Goal: Task Accomplishment & Management: Complete application form

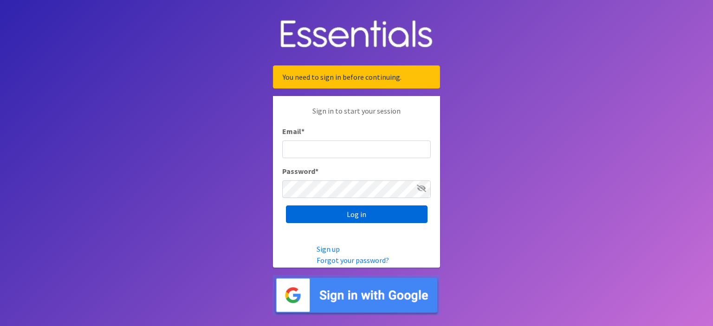
type input "[PERSON_NAME][EMAIL_ADDRESS][PERSON_NAME][DOMAIN_NAME]"
click at [354, 213] on input "Log in" at bounding box center [357, 215] width 142 height 18
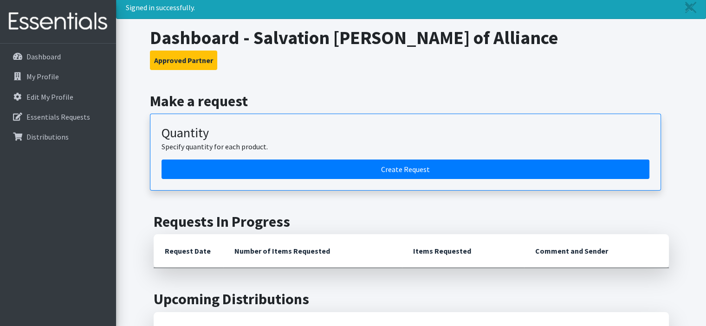
scroll to position [46, 0]
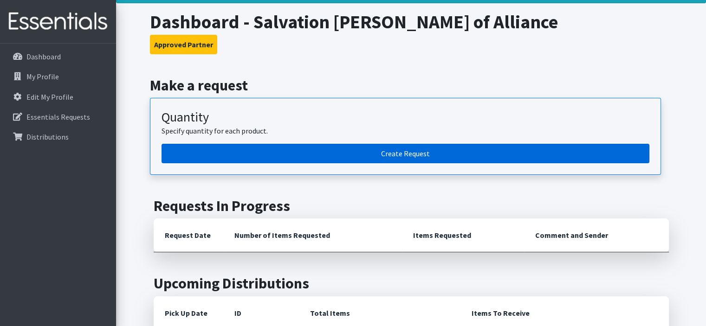
click at [328, 154] on link "Create Request" at bounding box center [406, 153] width 488 height 19
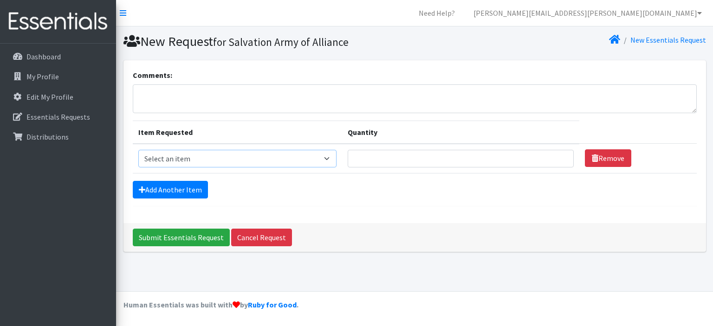
click at [230, 160] on select "Select an item Adult XXX Large Adult Large Adult XX Large Adult Medium Adult Sm…" at bounding box center [237, 159] width 199 height 18
select select "406"
click at [138, 150] on select "Select an item Adult XXX Large Adult Large Adult XX Large Adult Medium Adult Sm…" at bounding box center [237, 159] width 199 height 18
click at [360, 156] on input "Quantity" at bounding box center [461, 159] width 226 height 18
type input "2"
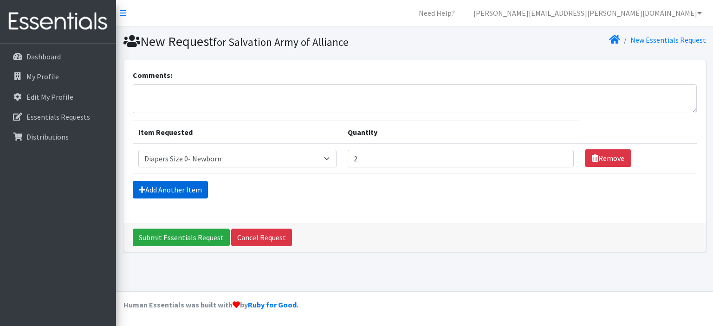
click at [190, 189] on link "Add Another Item" at bounding box center [170, 190] width 75 height 18
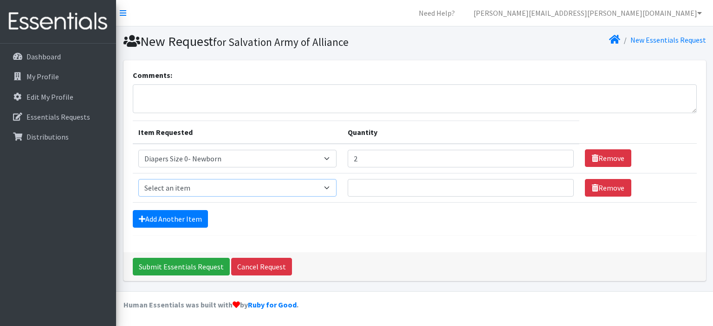
click at [205, 191] on select "Select an item Adult XXX Large Adult Large Adult XX Large Adult Medium Adult Sm…" at bounding box center [237, 188] width 199 height 18
select select "426"
click at [138, 179] on select "Select an item Adult XXX Large Adult Large Adult XX Large Adult Medium Adult Sm…" at bounding box center [237, 188] width 199 height 18
click at [384, 183] on input "Quantity" at bounding box center [461, 188] width 226 height 18
type input "4"
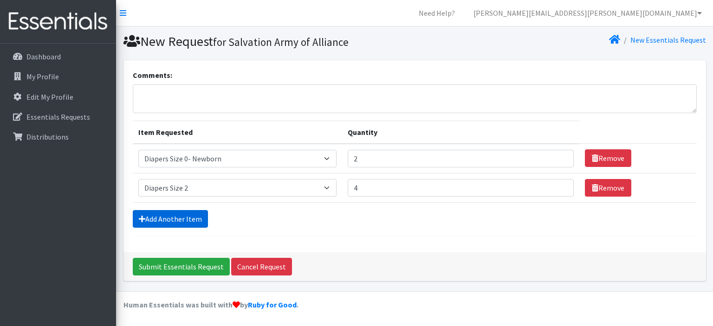
click at [176, 222] on link "Add Another Item" at bounding box center [170, 219] width 75 height 18
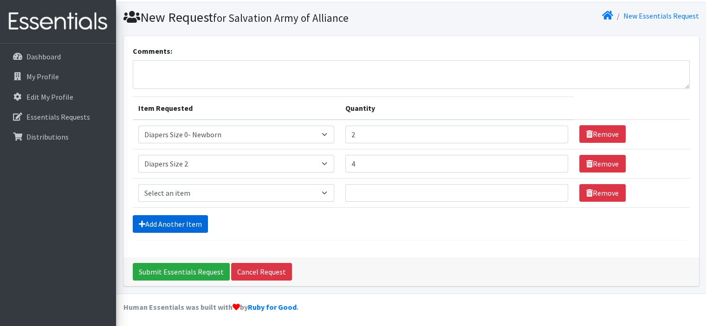
scroll to position [25, 0]
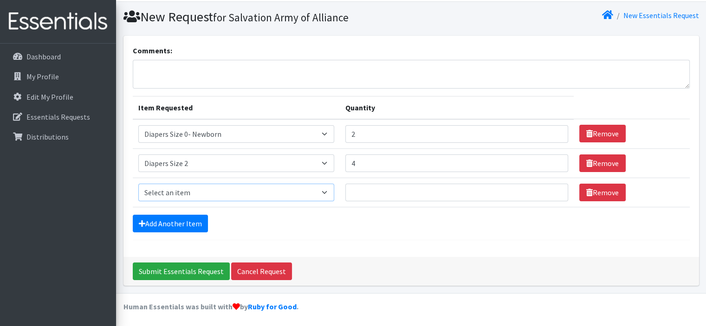
click at [186, 195] on select "Select an item Adult XXX Large Adult Large Adult XX Large Adult Medium Adult Sm…" at bounding box center [236, 193] width 196 height 18
select select "428"
click at [138, 184] on select "Select an item Adult XXX Large Adult Large Adult XX Large Adult Medium Adult Sm…" at bounding box center [236, 193] width 196 height 18
click at [372, 193] on input "Quantity" at bounding box center [456, 193] width 223 height 18
type input "10"
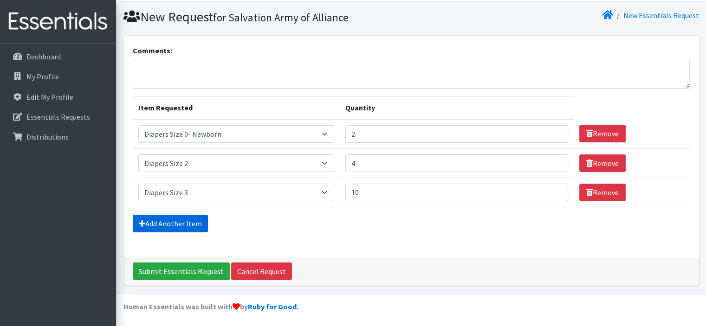
click at [175, 218] on link "Add Another Item" at bounding box center [170, 224] width 75 height 18
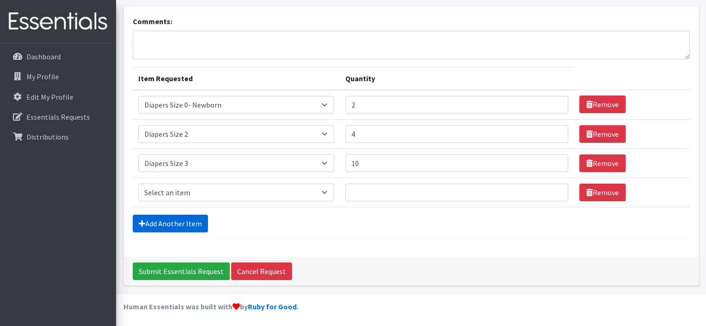
scroll to position [54, 0]
click at [178, 193] on select "Select an item Adult XXX Large Adult Large Adult XX Large Adult Medium Adult Sm…" at bounding box center [236, 193] width 196 height 18
select select "414"
click at [138, 184] on select "Select an item Adult XXX Large Adult Large Adult XX Large Adult Medium Adult Sm…" at bounding box center [236, 193] width 196 height 18
drag, startPoint x: 387, startPoint y: 193, endPoint x: 383, endPoint y: 193, distance: 4.7
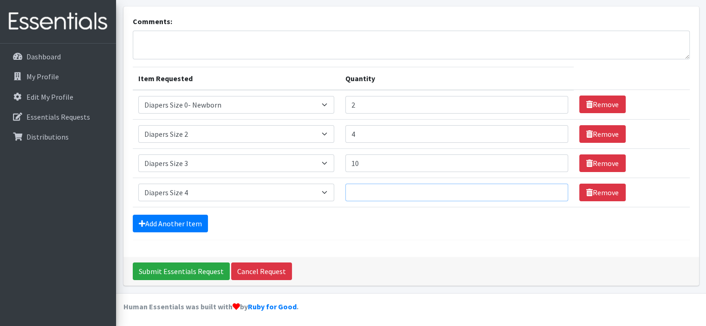
click at [385, 193] on input "Quantity" at bounding box center [456, 193] width 223 height 18
type input "16"
click at [169, 231] on link "Add Another Item" at bounding box center [170, 224] width 75 height 18
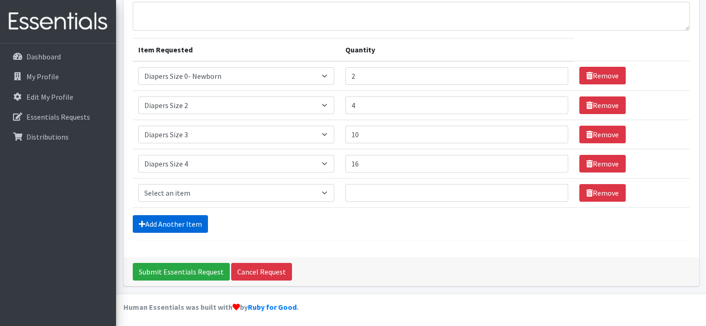
scroll to position [83, 0]
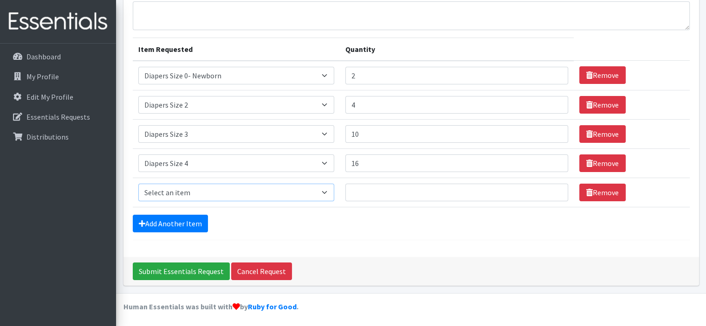
click at [175, 195] on select "Select an item Adult XXX Large Adult Large Adult XX Large Adult Medium Adult Sm…" at bounding box center [236, 193] width 196 height 18
select select "415"
click at [138, 184] on select "Select an item Adult XXX Large Adult Large Adult XX Large Adult Medium Adult Sm…" at bounding box center [236, 193] width 196 height 18
click at [363, 193] on input "Quantity" at bounding box center [456, 193] width 223 height 18
type input "40"
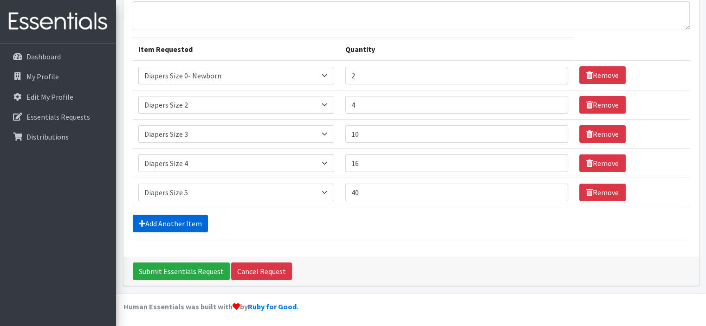
click at [169, 222] on link "Add Another Item" at bounding box center [170, 224] width 75 height 18
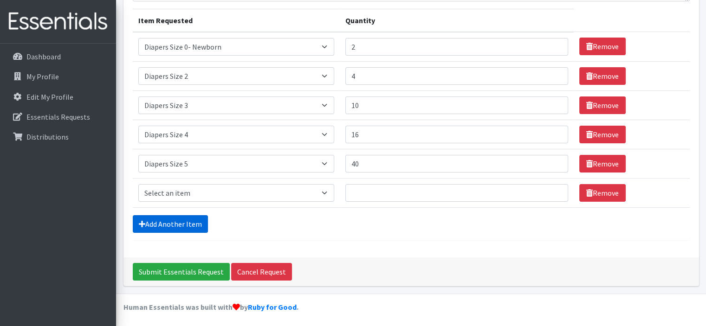
scroll to position [112, 0]
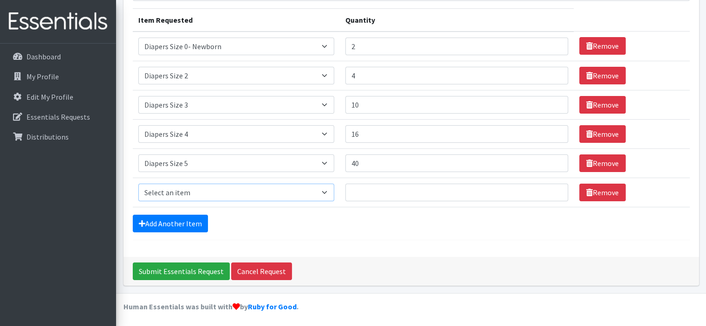
click at [170, 195] on select "Select an item Adult XXX Large Adult Large Adult XX Large Adult Medium Adult Sm…" at bounding box center [236, 193] width 196 height 18
select select "417"
click at [138, 184] on select "Select an item Adult XXX Large Adult Large Adult XX Large Adult Medium Adult Sm…" at bounding box center [236, 193] width 196 height 18
click at [373, 195] on input "Quantity" at bounding box center [456, 193] width 223 height 18
type input "9"
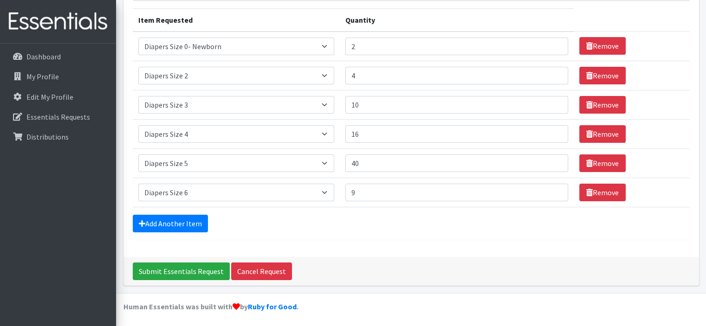
click at [177, 232] on form "Comments: Item Requested Quantity Item Requested Select an item Adult XXX Large…" at bounding box center [411, 98] width 557 height 283
click at [177, 220] on link "Add Another Item" at bounding box center [170, 224] width 75 height 18
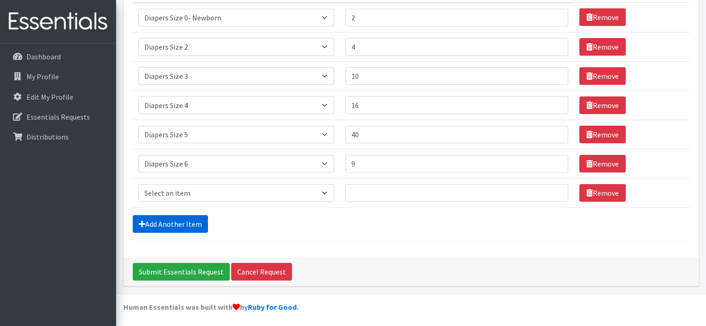
scroll to position [141, 0]
click at [189, 191] on select "Select an item Adult XXX Large Adult Large Adult XX Large Adult Medium Adult Sm…" at bounding box center [236, 193] width 196 height 18
select select "2925"
click at [138, 184] on select "Select an item Adult XXX Large Adult Large Adult XX Large Adult Medium Adult Sm…" at bounding box center [236, 193] width 196 height 18
click at [353, 193] on input "Quantity" at bounding box center [456, 193] width 223 height 18
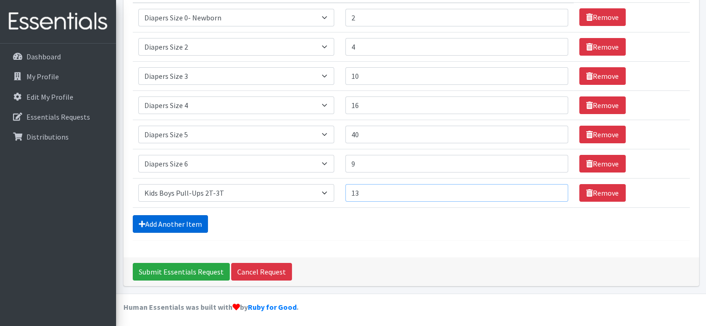
type input "13"
click at [171, 223] on link "Add Another Item" at bounding box center [170, 224] width 75 height 18
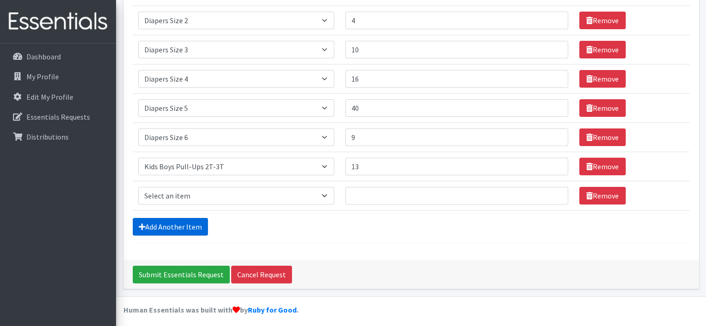
scroll to position [171, 0]
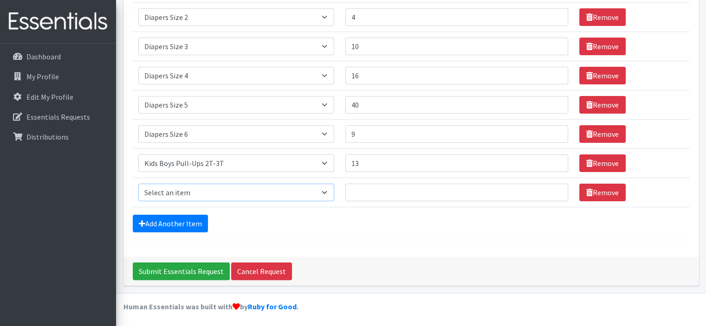
click at [189, 197] on select "Select an item Adult XXX Large Adult Large Adult XX Large Adult Medium Adult Sm…" at bounding box center [236, 193] width 196 height 18
select select "2926"
click at [138, 184] on select "Select an item Adult XXX Large Adult Large Adult XX Large Adult Medium Adult Sm…" at bounding box center [236, 193] width 196 height 18
click at [413, 200] on input "Quantity" at bounding box center [456, 193] width 223 height 18
type input "3"
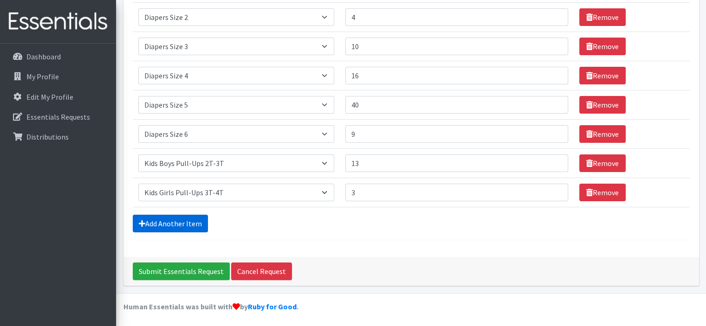
click at [186, 226] on link "Add Another Item" at bounding box center [170, 224] width 75 height 18
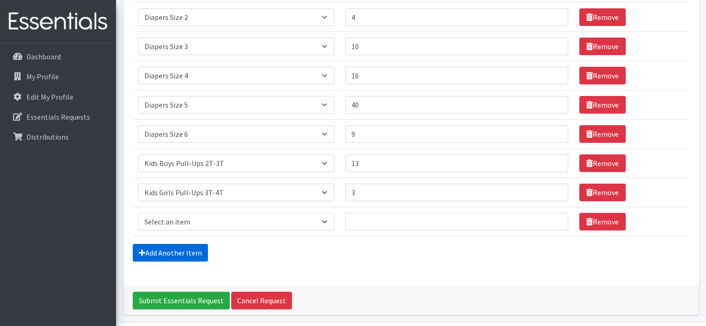
scroll to position [200, 0]
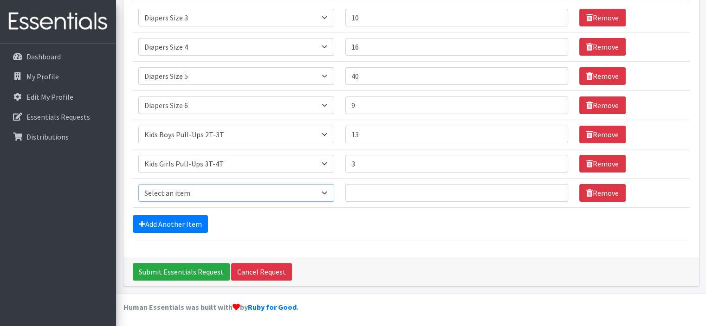
click at [186, 194] on select "Select an item Adult XXX Large Adult Large Adult XX Large Adult Medium Adult Sm…" at bounding box center [236, 193] width 196 height 18
select select "2929"
click at [138, 184] on select "Select an item Adult XXX Large Adult Large Adult XX Large Adult Medium Adult Sm…" at bounding box center [236, 193] width 196 height 18
click at [376, 189] on input "Quantity" at bounding box center [456, 193] width 223 height 18
type input "13"
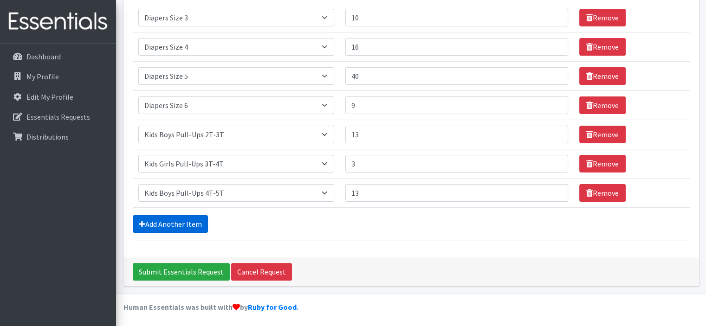
click at [189, 217] on link "Add Another Item" at bounding box center [170, 224] width 75 height 18
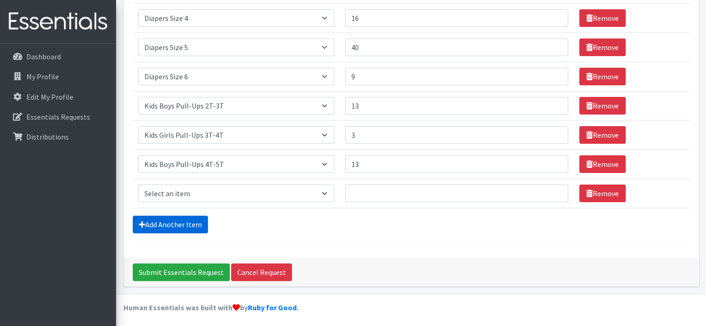
scroll to position [229, 0]
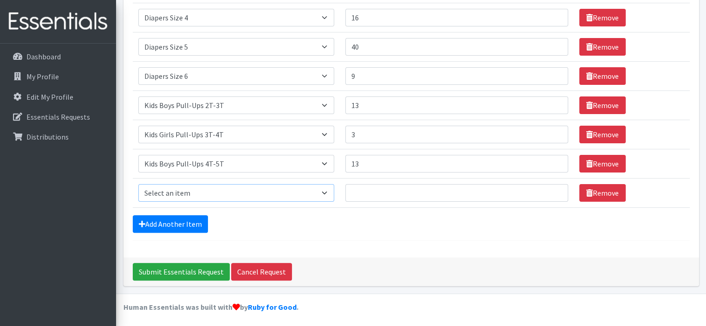
click at [182, 189] on select "Select an item Adult XXX Large Adult Large Adult XX Large Adult Medium Adult Sm…" at bounding box center [236, 193] width 196 height 18
select select "2928"
click at [138, 184] on select "Select an item Adult XXX Large Adult Large Adult XX Large Adult Medium Adult Sm…" at bounding box center [236, 193] width 196 height 18
click at [424, 196] on input "Quantity" at bounding box center [456, 193] width 223 height 18
type input "7"
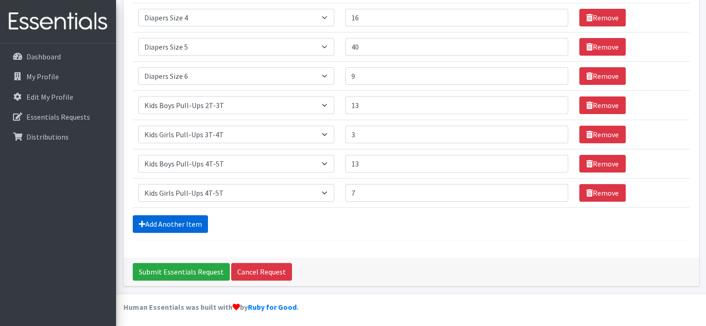
click at [185, 221] on link "Add Another Item" at bounding box center [170, 224] width 75 height 18
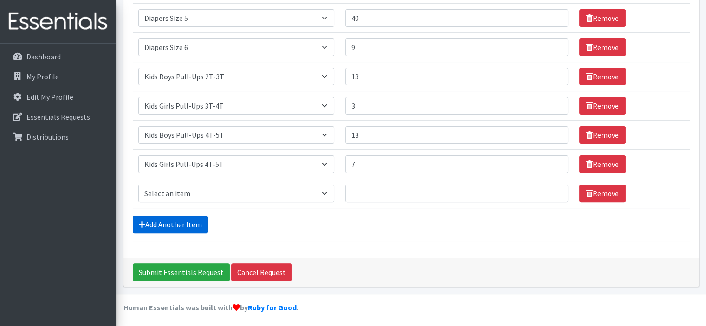
scroll to position [258, 0]
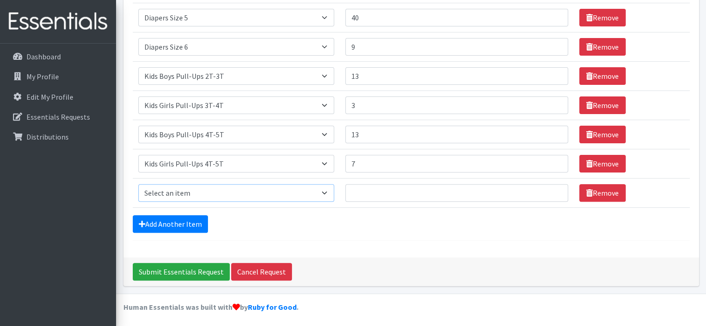
click at [183, 190] on select "Select an item Adult XXX Large Adult Large Adult XX Large Adult Medium Adult Sm…" at bounding box center [236, 193] width 196 height 18
click at [168, 185] on td "Item Requested Select an item Adult XXX Large Adult Large Adult XX Large Adult …" at bounding box center [236, 192] width 207 height 29
click at [167, 184] on select "Select an item Adult XXX Large Adult Large Adult XX Large Adult Medium Adult Sm…" at bounding box center [236, 193] width 196 height 18
select select "11444"
click at [138, 184] on select "Select an item Adult XXX Large Adult Large Adult XX Large Adult Medium Adult Sm…" at bounding box center [236, 193] width 196 height 18
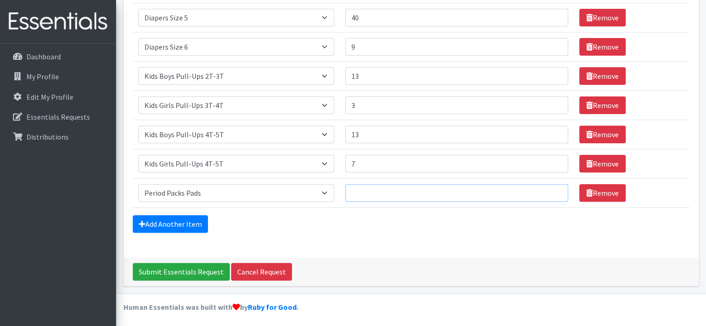
click at [383, 190] on input "Quantity" at bounding box center [456, 193] width 223 height 18
type input "17"
click at [144, 221] on icon at bounding box center [142, 224] width 6 height 7
click at [185, 221] on link "Add Another Item" at bounding box center [170, 224] width 75 height 18
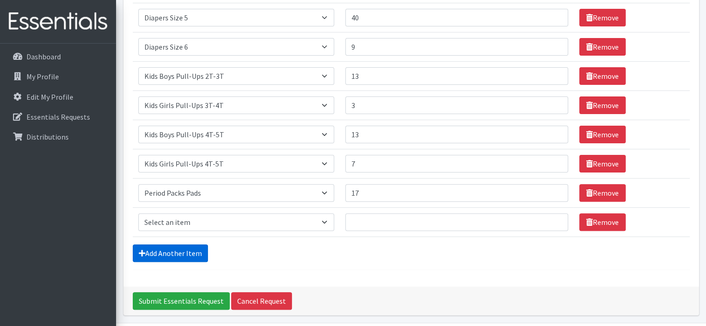
scroll to position [287, 0]
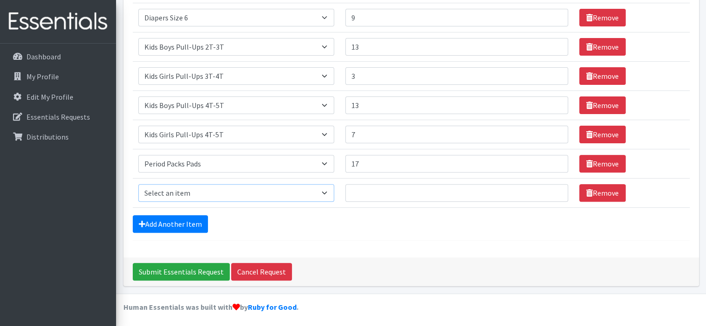
click at [190, 186] on select "Select an item Adult XXX Large Adult Large Adult XX Large Adult Medium Adult Sm…" at bounding box center [236, 193] width 196 height 18
select select "11445"
click at [138, 184] on select "Select an item Adult XXX Large Adult Large Adult XX Large Adult Medium Adult Sm…" at bounding box center [236, 193] width 196 height 18
drag, startPoint x: 391, startPoint y: 193, endPoint x: 387, endPoint y: 190, distance: 5.0
click at [387, 190] on input "Quantity" at bounding box center [456, 193] width 223 height 18
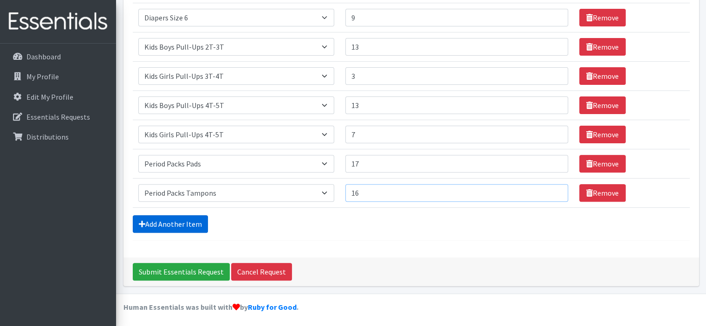
type input "16"
click at [174, 221] on link "Add Another Item" at bounding box center [170, 224] width 75 height 18
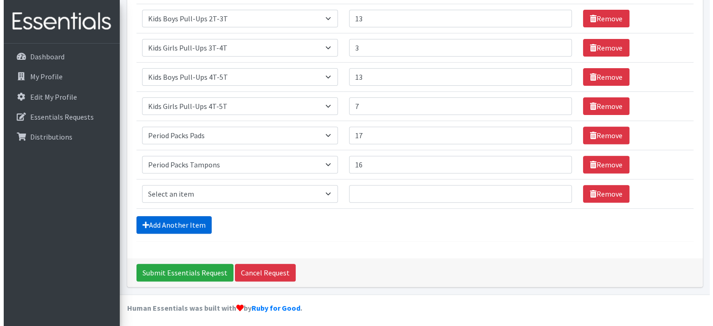
scroll to position [316, 0]
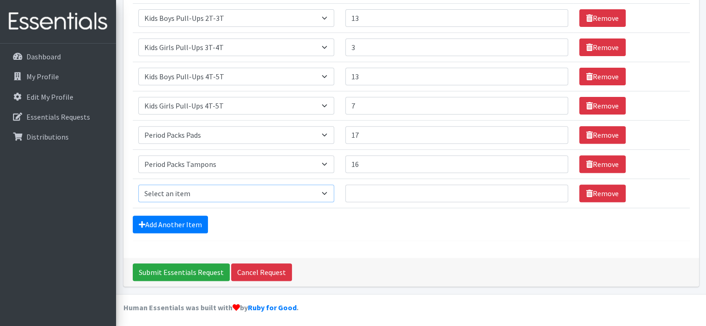
click at [192, 189] on select "Select an item Adult XXX Large Adult Large Adult XX Large Adult Medium Adult Sm…" at bounding box center [236, 194] width 196 height 18
select select "4828"
click at [138, 185] on select "Select an item Adult XXX Large Adult Large Adult XX Large Adult Medium Adult Sm…" at bounding box center [236, 194] width 196 height 18
click at [375, 193] on input "Quantity" at bounding box center [456, 194] width 223 height 18
type input "35"
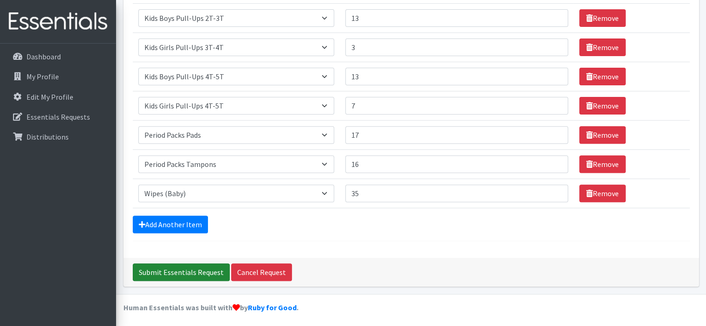
click at [206, 274] on input "Submit Essentials Request" at bounding box center [181, 273] width 97 height 18
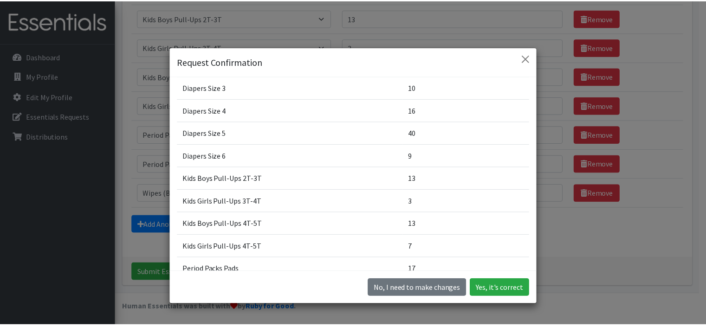
scroll to position [93, 0]
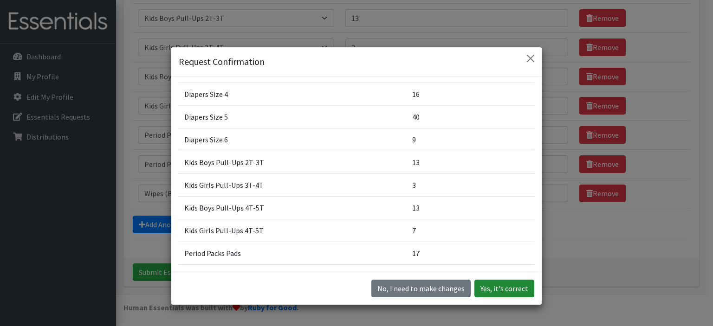
click at [499, 289] on button "Yes, it's correct" at bounding box center [504, 289] width 60 height 18
